Goal: Task Accomplishment & Management: Manage account settings

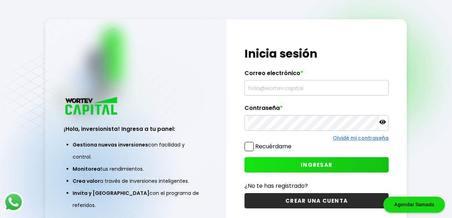
click at [269, 90] on input "text" at bounding box center [317, 87] width 138 height 15
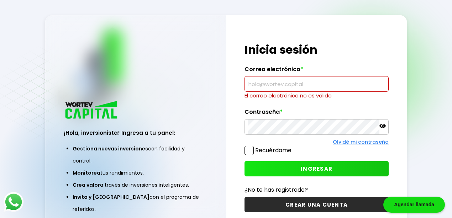
click at [297, 88] on input "text" at bounding box center [317, 84] width 138 height 15
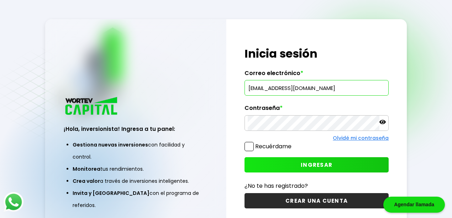
type input "[EMAIL_ADDRESS][DOMAIN_NAME]"
click at [380, 120] on icon at bounding box center [382, 122] width 6 height 6
click at [286, 165] on button "INGRESAR" at bounding box center [316, 164] width 144 height 15
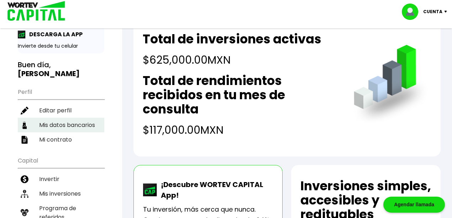
scroll to position [95, 0]
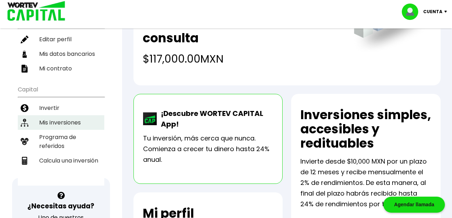
click at [63, 115] on li "Mis inversiones" at bounding box center [61, 122] width 86 height 15
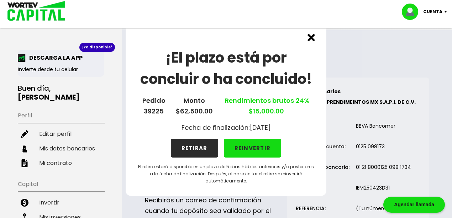
click at [190, 146] on button "RETIRAR" at bounding box center [194, 148] width 47 height 19
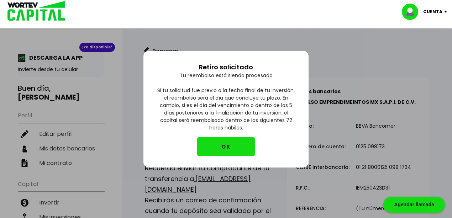
click at [220, 146] on button "OK" at bounding box center [226, 146] width 58 height 19
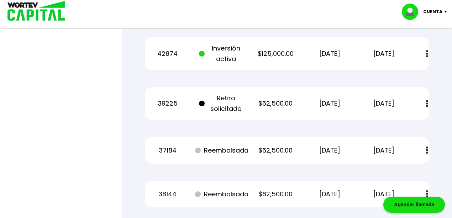
scroll to position [518, 0]
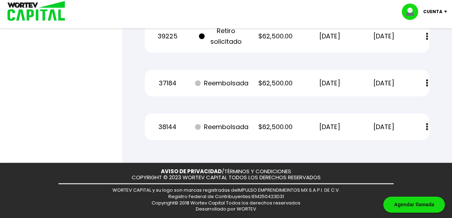
click at [426, 126] on img at bounding box center [427, 126] width 2 height 7
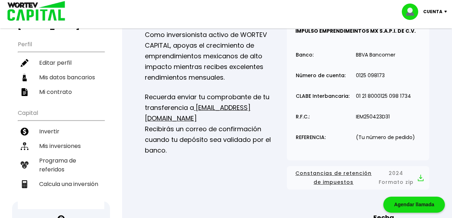
scroll to position [47, 0]
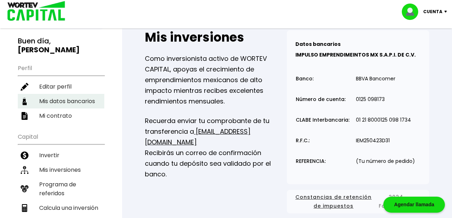
click at [89, 94] on li "Mis datos bancarios" at bounding box center [61, 101] width 86 height 15
select select "Nu Bank"
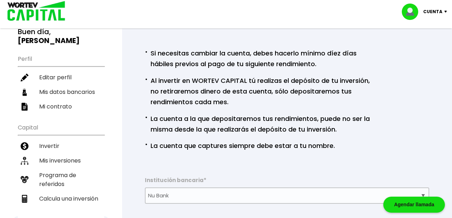
scroll to position [46, 0]
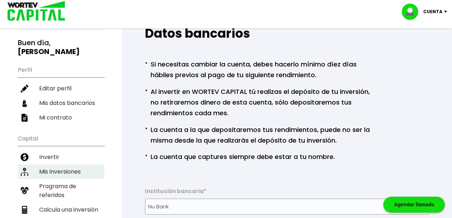
click at [74, 164] on li "Mis inversiones" at bounding box center [61, 171] width 86 height 15
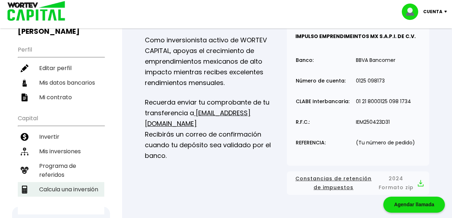
scroll to position [71, 0]
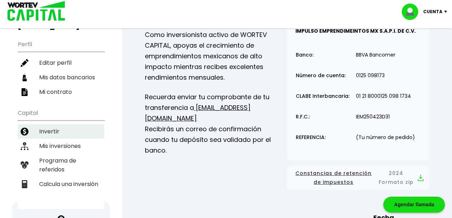
click at [65, 124] on li "Invertir" at bounding box center [61, 131] width 86 height 15
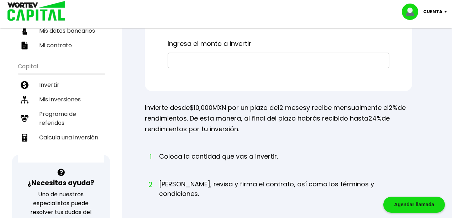
scroll to position [46, 0]
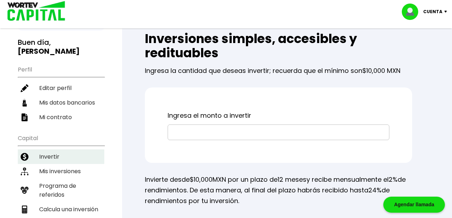
click at [64, 149] on li "Invertir" at bounding box center [61, 156] width 86 height 15
click at [77, 149] on li "Invertir" at bounding box center [61, 156] width 86 height 15
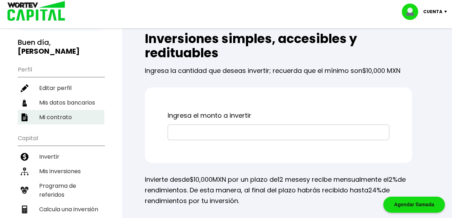
click at [83, 164] on li "Mis inversiones" at bounding box center [61, 171] width 86 height 15
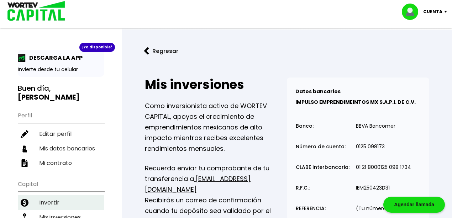
click at [47, 195] on li "Invertir" at bounding box center [61, 202] width 86 height 15
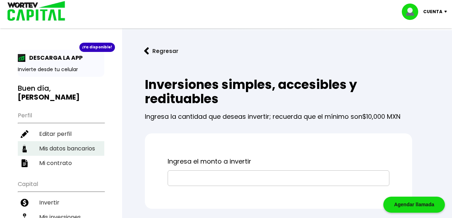
click at [64, 141] on li "Mis datos bancarios" at bounding box center [61, 148] width 86 height 15
select select "Nu Bank"
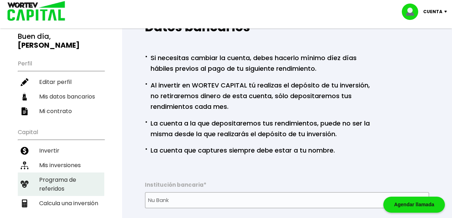
scroll to position [95, 0]
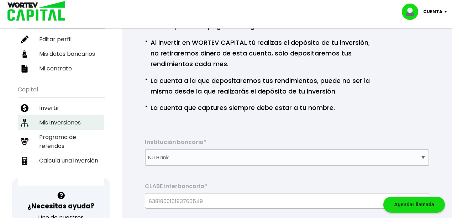
click at [52, 115] on li "Mis inversiones" at bounding box center [61, 122] width 86 height 15
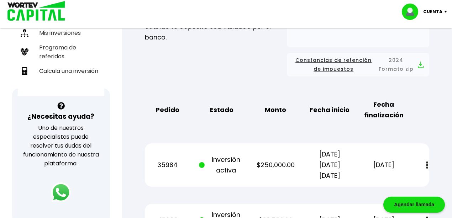
scroll to position [115, 0]
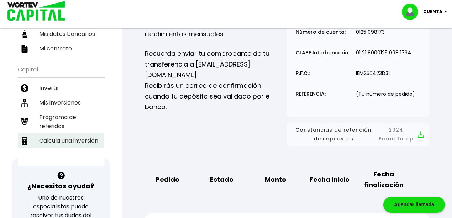
click at [53, 133] on li "Calcula una inversión" at bounding box center [61, 140] width 86 height 15
select select "1"
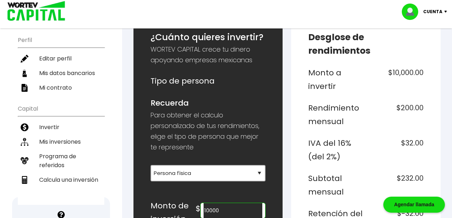
scroll to position [142, 0]
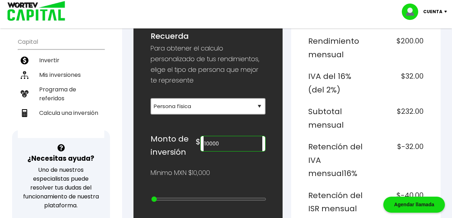
drag, startPoint x: 236, startPoint y: 142, endPoint x: 63, endPoint y: 142, distance: 172.2
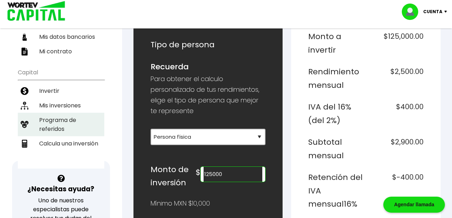
scroll to position [71, 0]
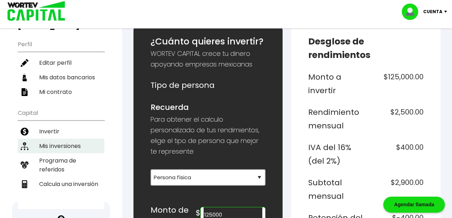
type input "125000"
click at [50, 139] on li "Mis inversiones" at bounding box center [61, 146] width 86 height 15
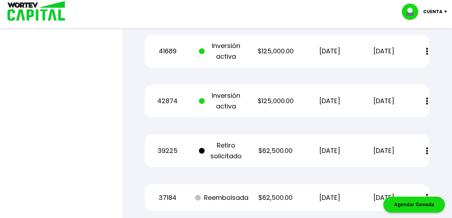
scroll to position [308, 0]
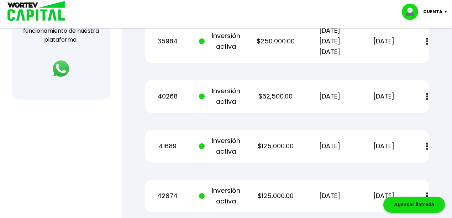
click at [214, 129] on div "Mis inversiones Como inversionista activo de WORTEV CAPITAL, apoyas el crecimie…" at bounding box center [286, 59] width 307 height 603
click at [262, 98] on p "$62,500.00" at bounding box center [276, 96] width 46 height 11
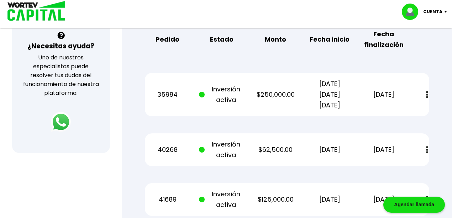
scroll to position [138, 0]
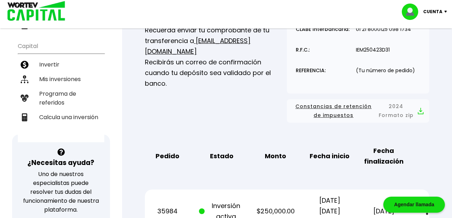
click at [68, 109] on ul "Capital Invertir Mis inversiones Programa de referidos Calcula una inversión" at bounding box center [61, 90] width 86 height 104
click at [65, 110] on li "Calcula una inversión" at bounding box center [61, 117] width 86 height 15
select select "1"
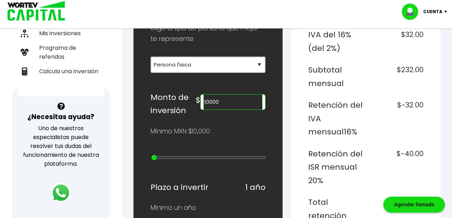
scroll to position [142, 0]
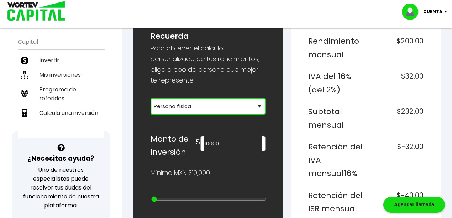
click at [165, 104] on select "Selecciona tu tipo de persona Persona Física que emite factura Persona física P…" at bounding box center [208, 106] width 115 height 16
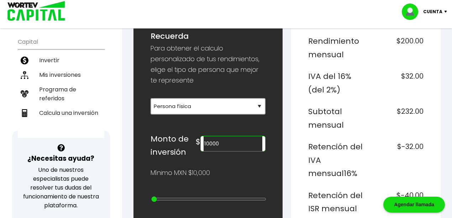
drag, startPoint x: 237, startPoint y: 137, endPoint x: 155, endPoint y: 134, distance: 82.6
click at [157, 134] on div "Monto de inversión $ 10000" at bounding box center [208, 145] width 115 height 27
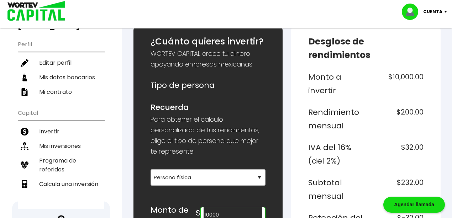
scroll to position [166, 0]
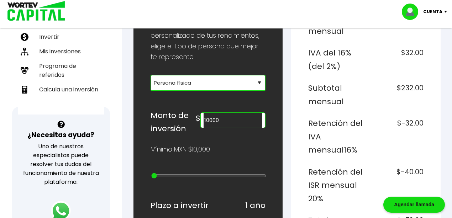
click at [201, 85] on select "Selecciona tu tipo de persona Persona Física que emite factura Persona física P…" at bounding box center [208, 83] width 115 height 16
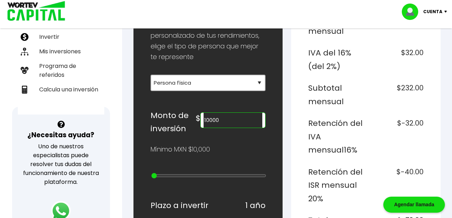
click at [238, 117] on input "10000" at bounding box center [233, 120] width 59 height 15
drag, startPoint x: 232, startPoint y: 117, endPoint x: 269, endPoint y: 116, distance: 37.4
click at [223, 117] on input "50000000" at bounding box center [233, 120] width 59 height 15
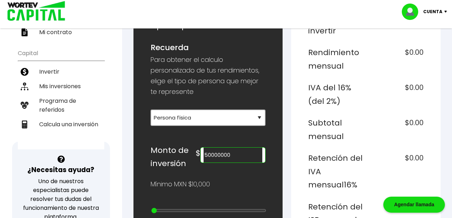
scroll to position [142, 0]
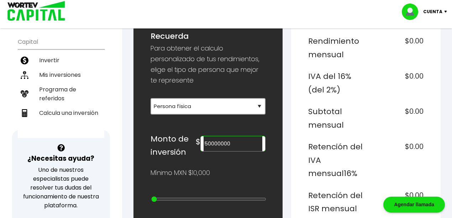
click at [231, 137] on input "50000000" at bounding box center [233, 143] width 59 height 15
click at [253, 141] on input "50000000" at bounding box center [233, 143] width 59 height 15
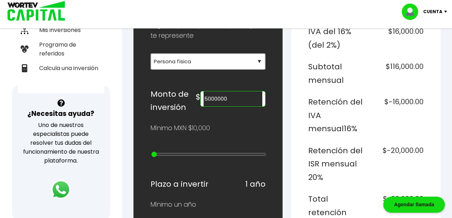
scroll to position [190, 0]
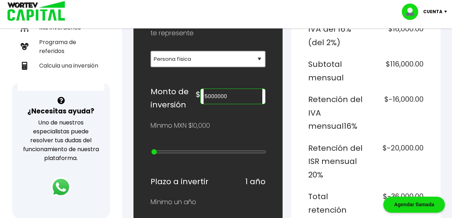
drag, startPoint x: 246, startPoint y: 94, endPoint x: 161, endPoint y: 115, distance: 87.3
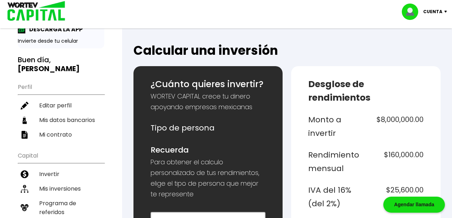
scroll to position [0, 0]
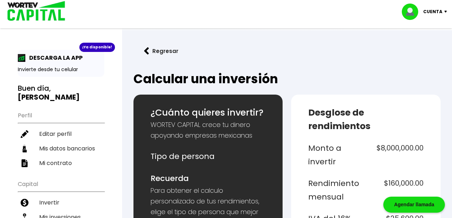
type input "8000000"
click at [43, 93] on div "¡Ya disponible! DESCARGA LA APP Invierte desde tu celular Buen día, [PERSON_NAM…" at bounding box center [61, 165] width 86 height 231
click at [33, 91] on h3 "Buen día, [PERSON_NAME]" at bounding box center [61, 93] width 86 height 18
click at [40, 127] on li "Editar perfil" at bounding box center [61, 134] width 86 height 15
select select "Hombre"
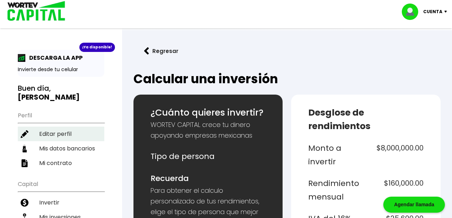
select select "Licenciatura"
select select "NL"
select select "Nu Bank"
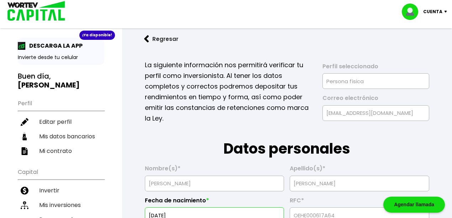
scroll to position [23, 0]
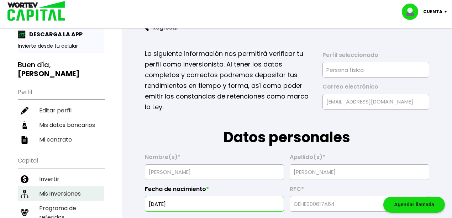
click at [80, 186] on li "Mis inversiones" at bounding box center [61, 193] width 86 height 15
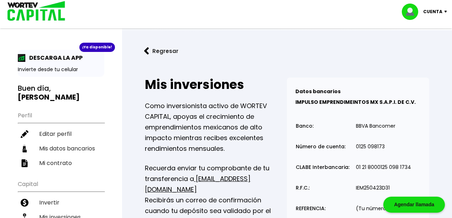
click at [46, 89] on h3 "Buen día, [PERSON_NAME]" at bounding box center [61, 93] width 86 height 18
click at [11, 14] on img at bounding box center [34, 11] width 68 height 23
